Goal: Transaction & Acquisition: Purchase product/service

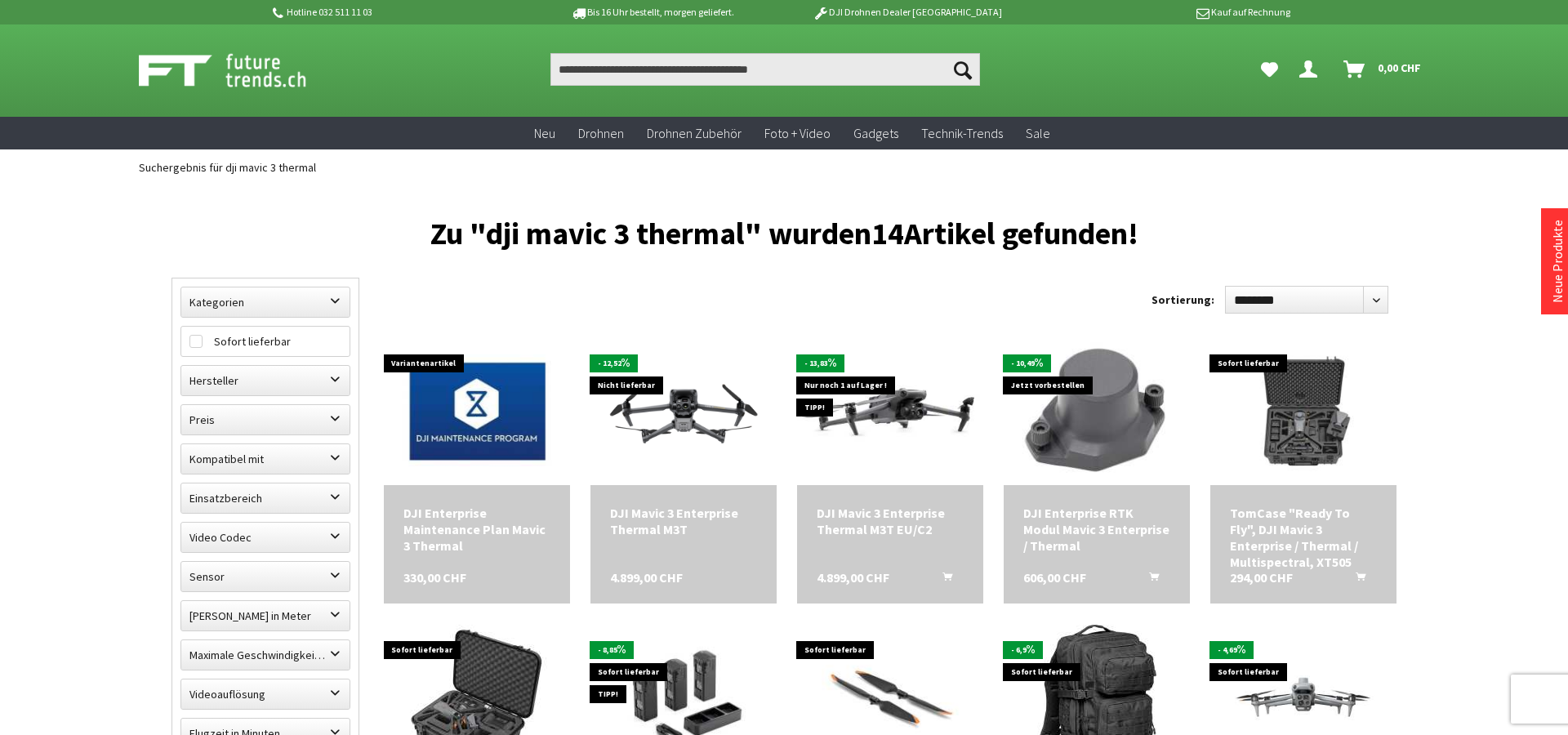
scroll to position [1, 0]
click at [723, 65] on input "Produkt, Marke, Kategorie, EAN, Artikelnummer…" at bounding box center [765, 69] width 430 height 32
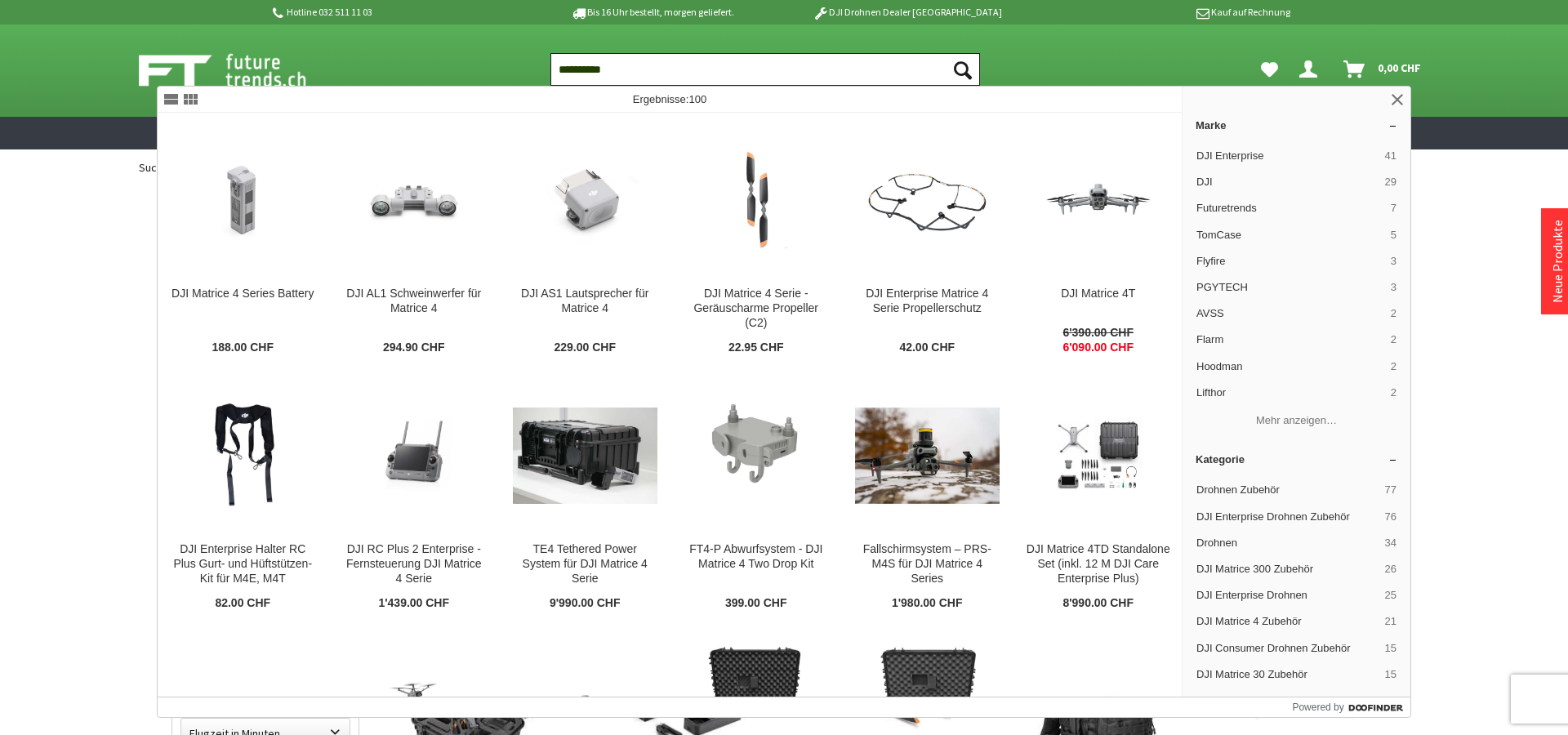
type input "**********"
click at [946, 53] on button "Suchen" at bounding box center [963, 69] width 34 height 32
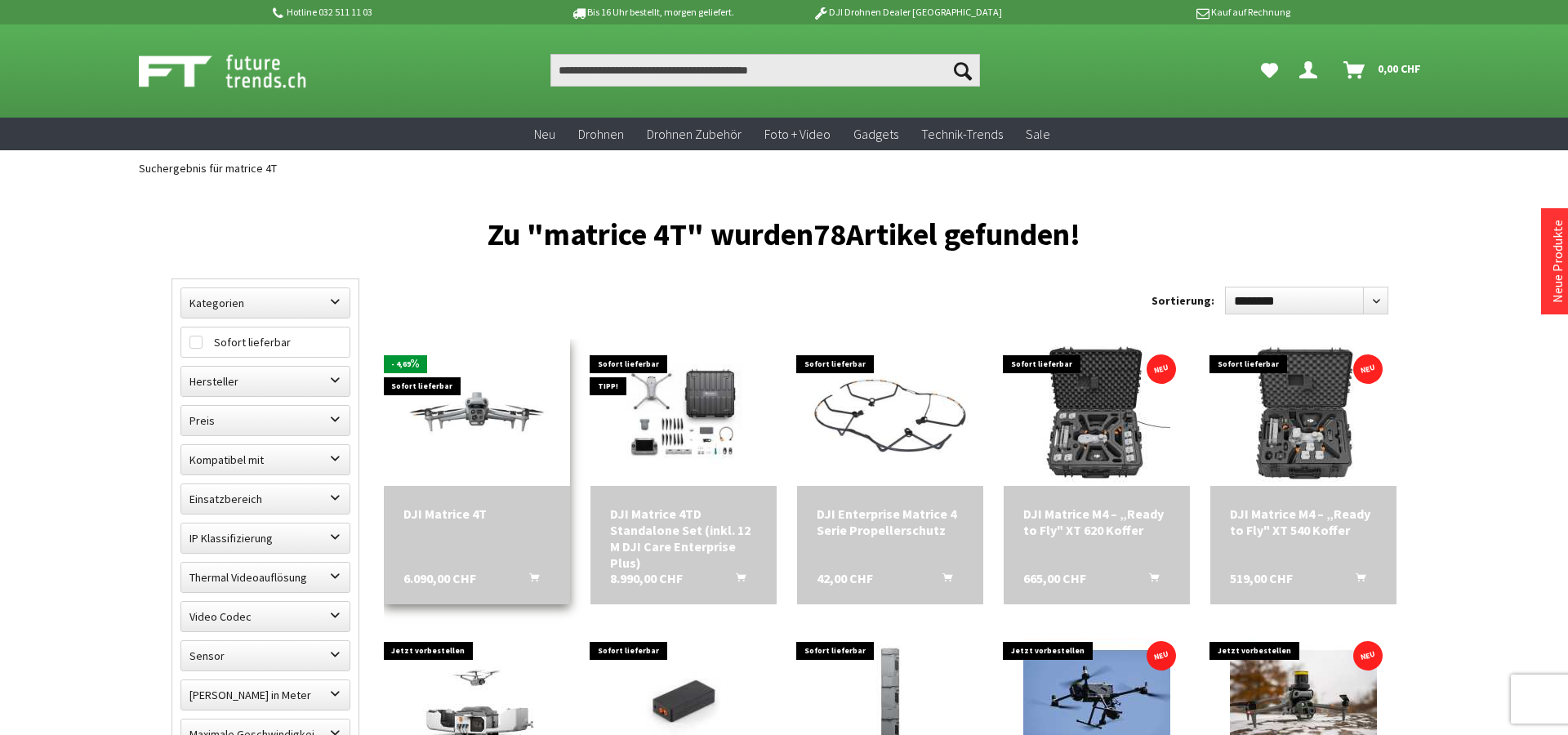
click at [473, 410] on img at bounding box center [477, 412] width 186 height 105
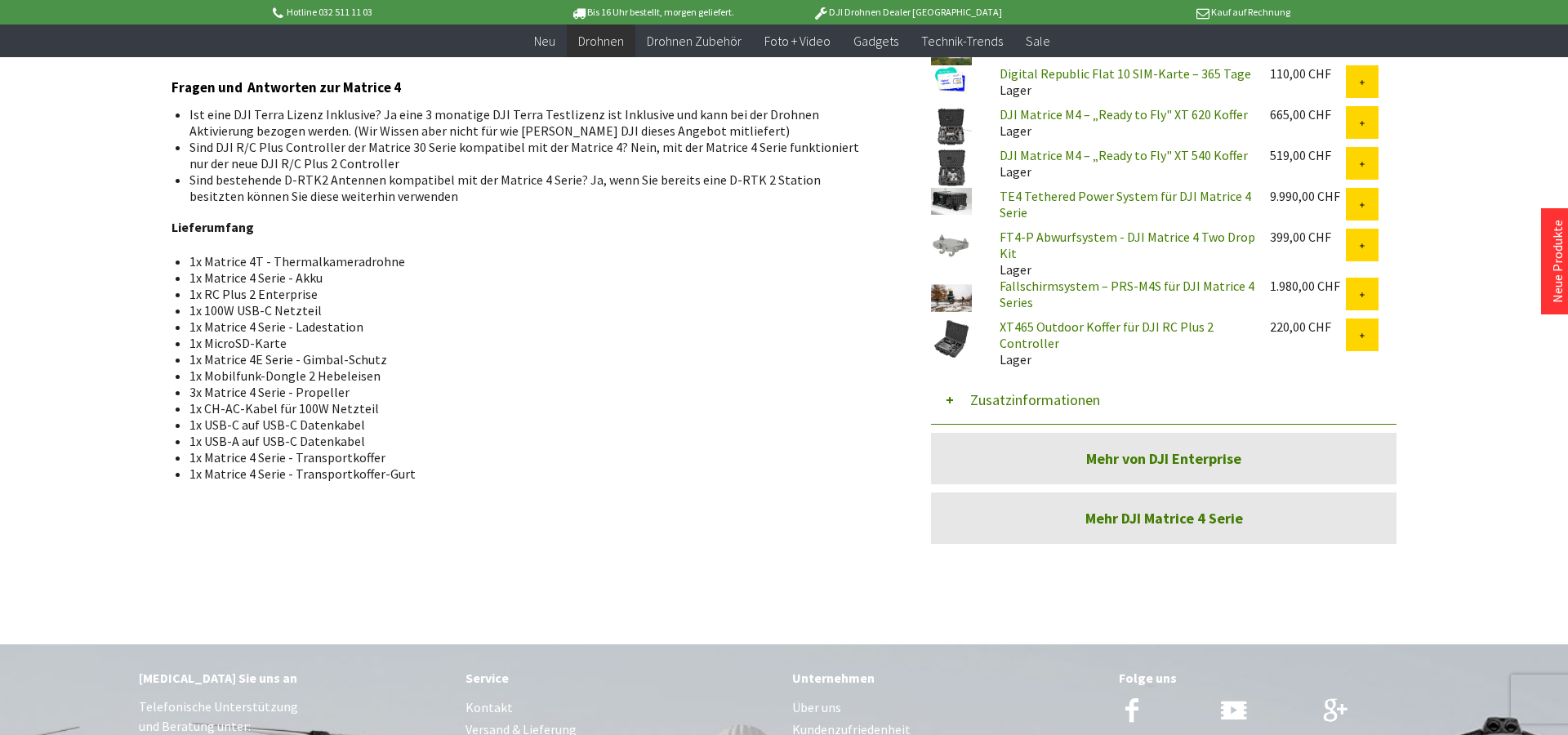
scroll to position [1403, 0]
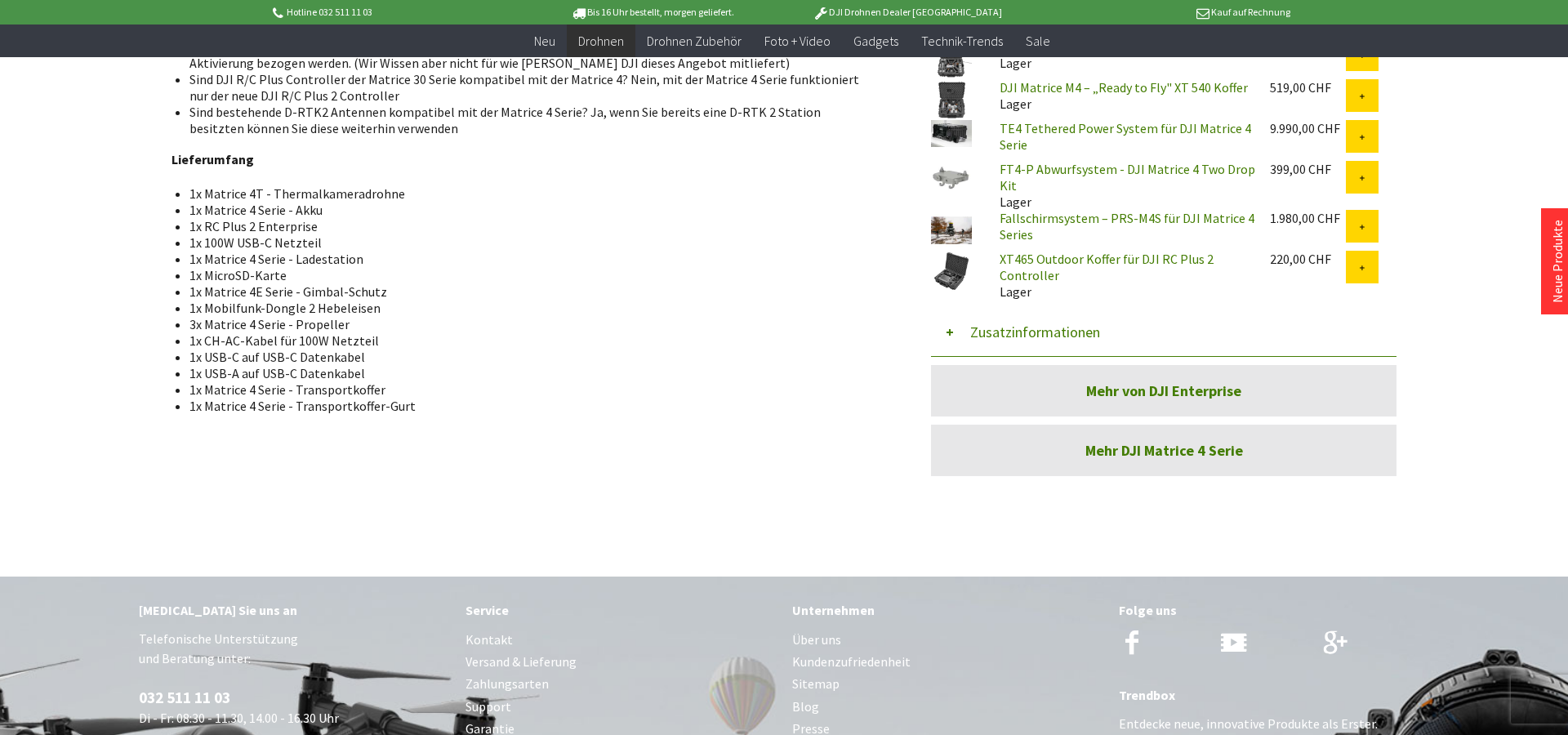
click at [956, 333] on button "Zusatzinformationen" at bounding box center [1164, 332] width 466 height 49
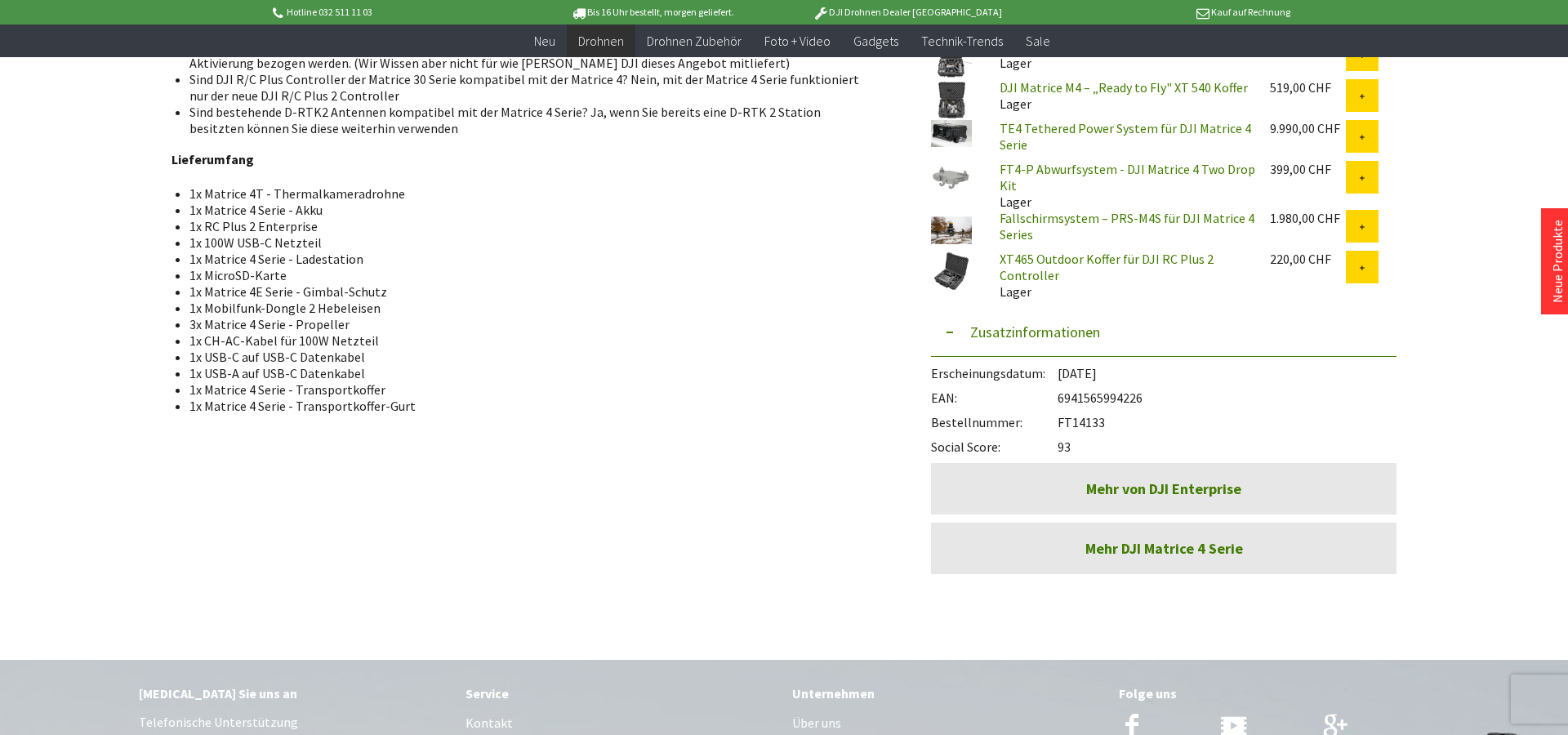
click at [956, 333] on button "Zusatzinformationen" at bounding box center [1164, 332] width 466 height 49
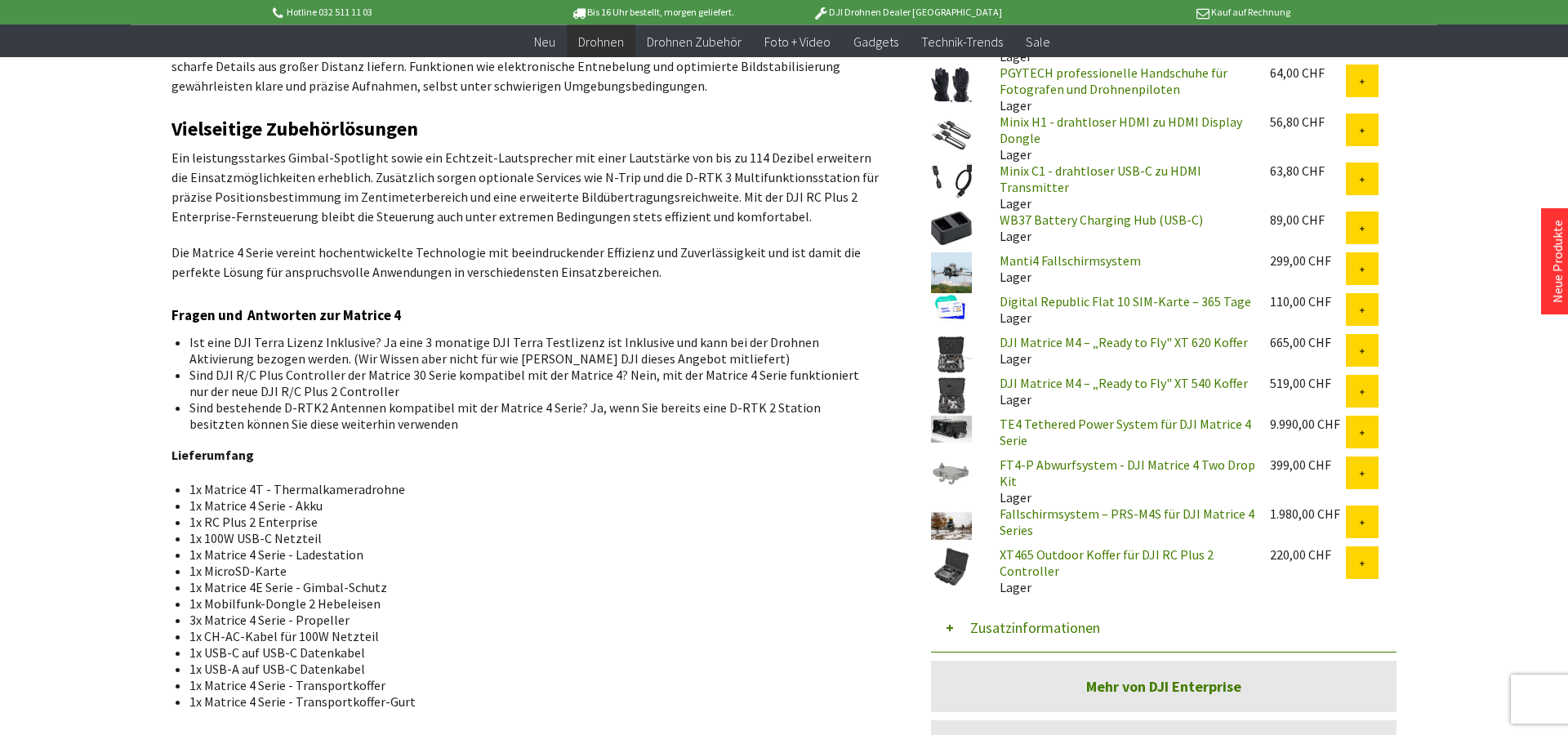
scroll to position [1296, 0]
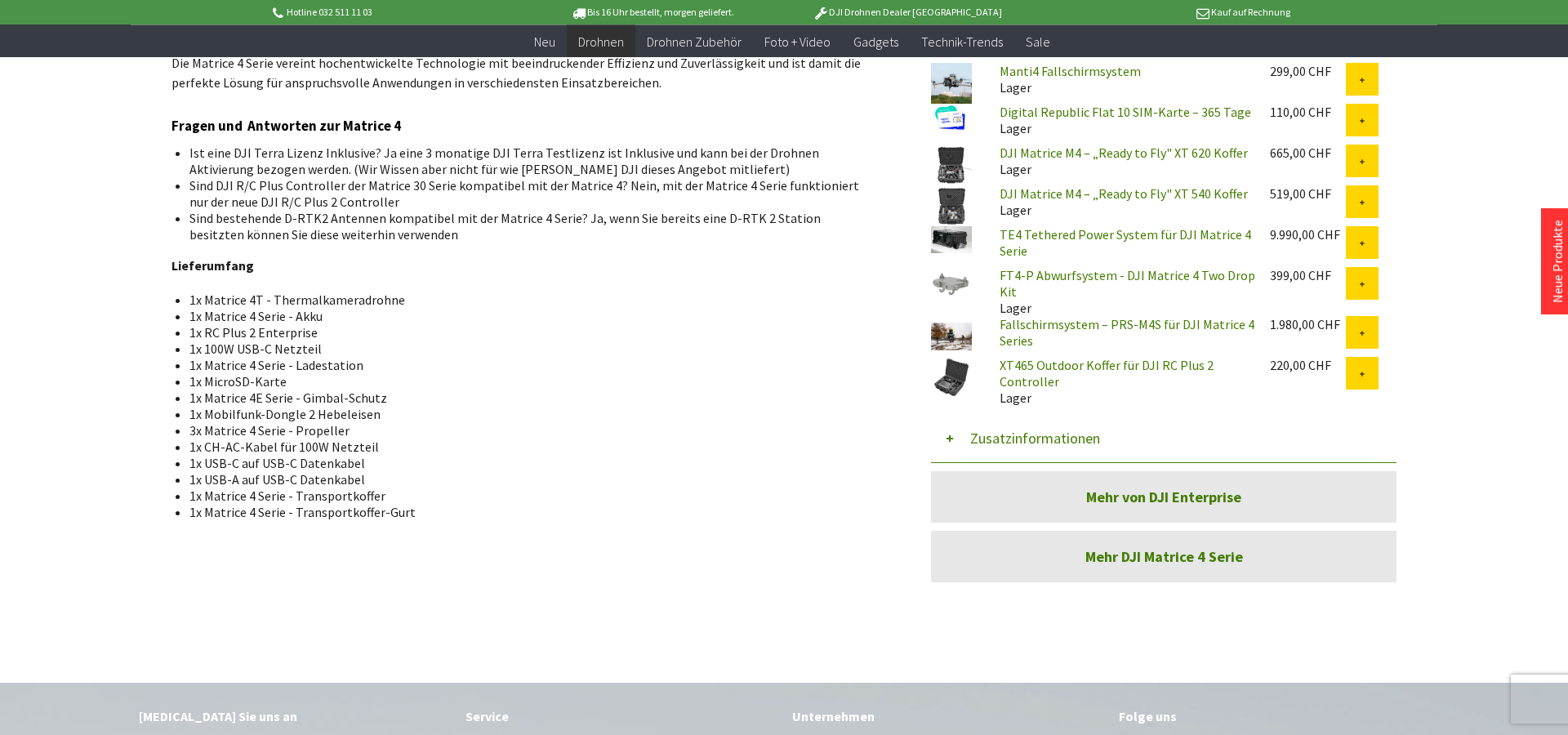
click at [1184, 496] on link "Mehr von DJI Enterprise" at bounding box center [1164, 497] width 466 height 52
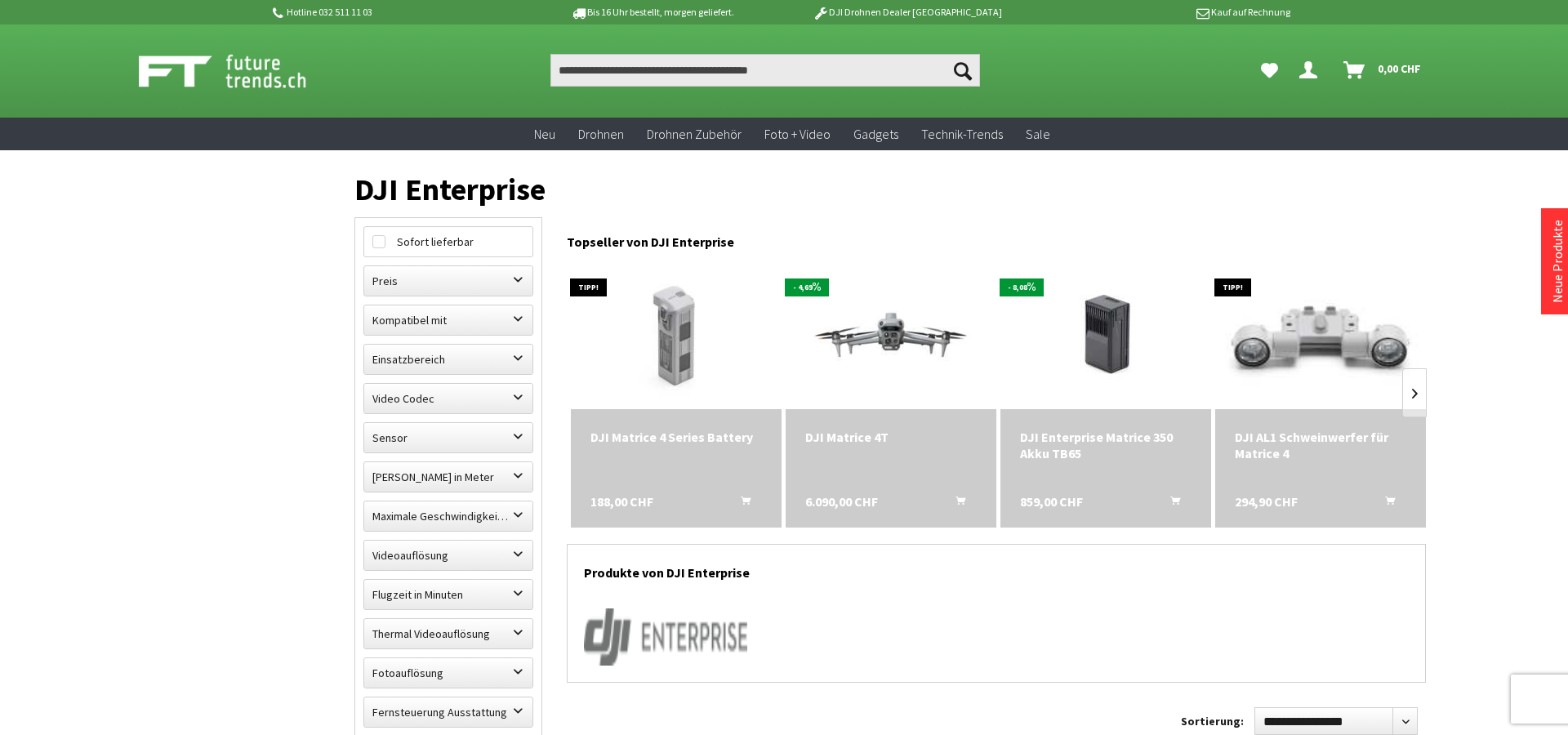
click at [1296, 324] on img at bounding box center [1321, 336] width 295 height 197
